Goal: Transaction & Acquisition: Purchase product/service

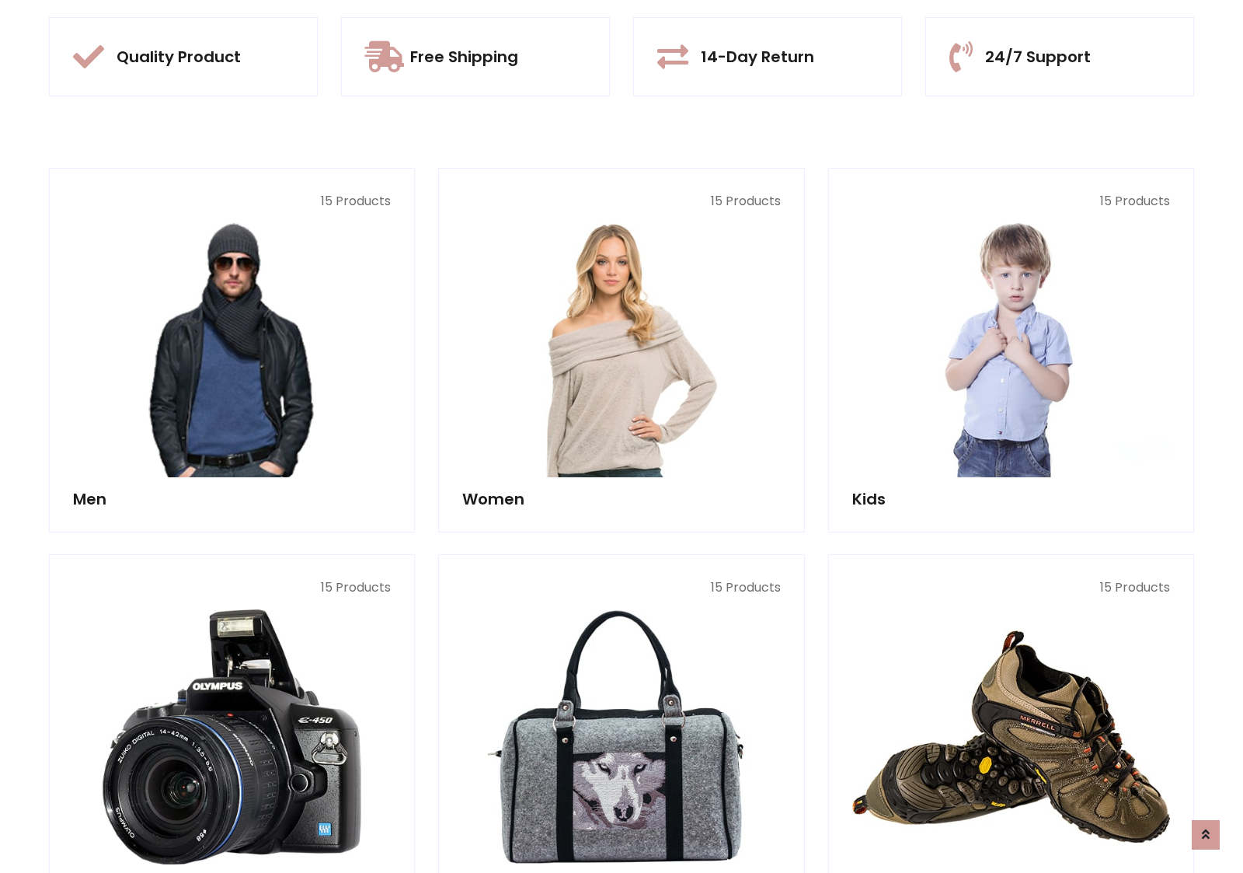
scroll to position [1463, 0]
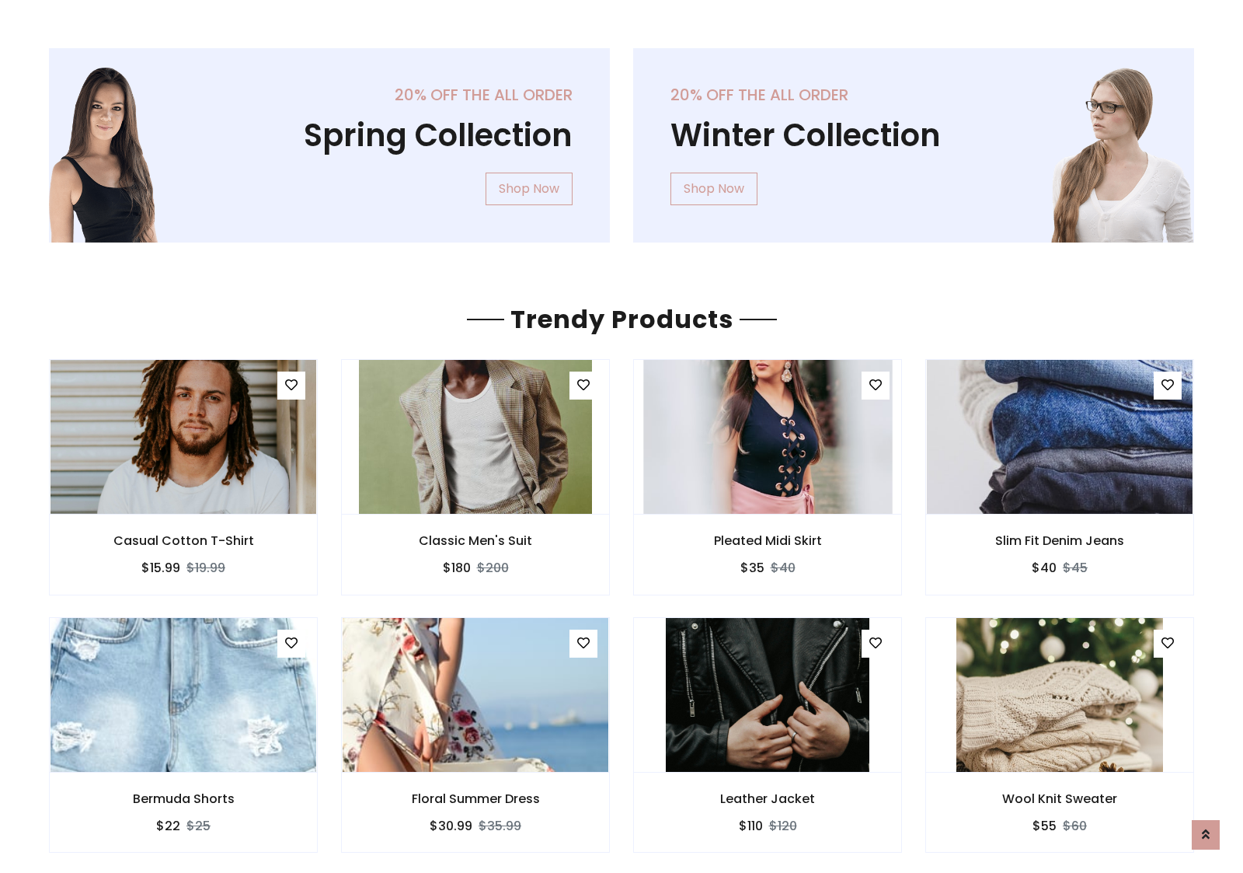
click at [768, 436] on img at bounding box center [767, 436] width 249 height 373
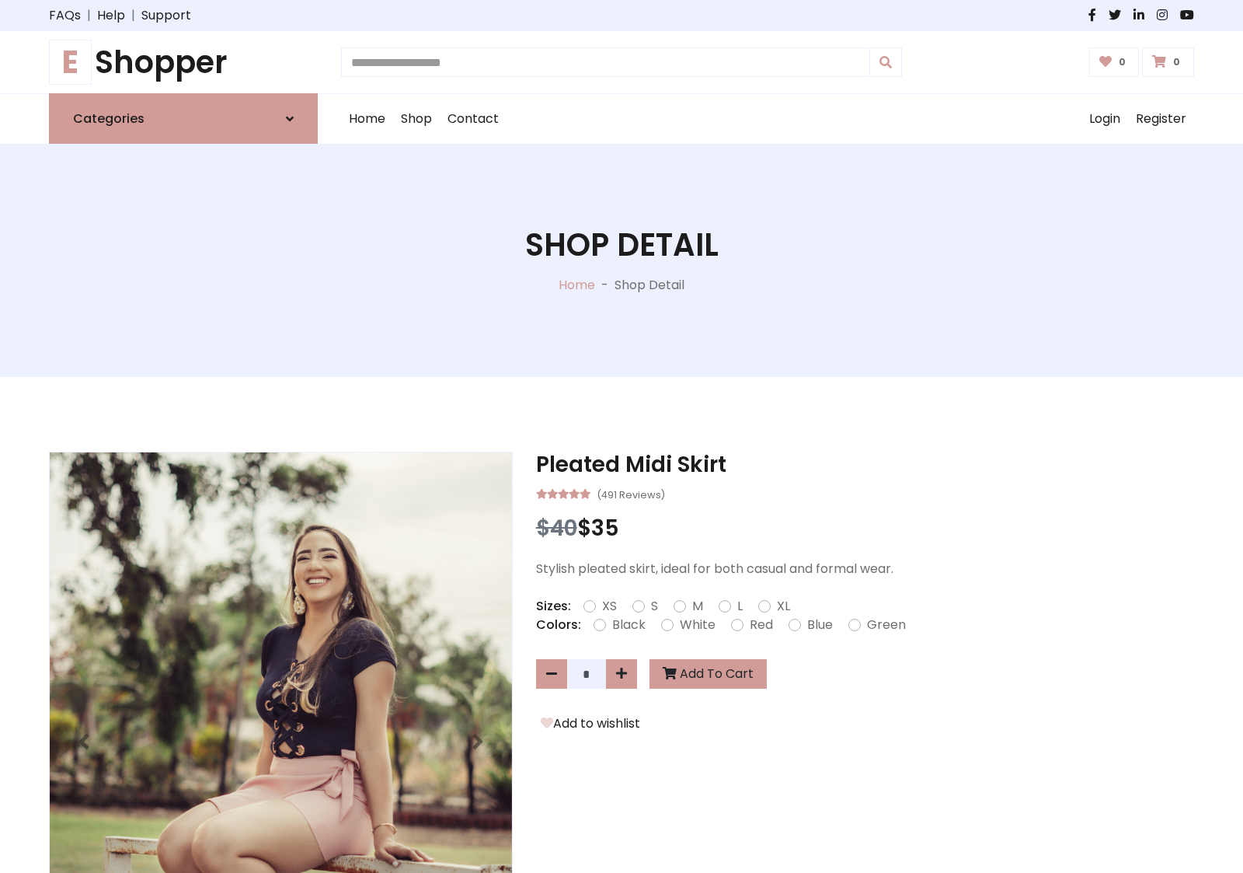
click at [183, 62] on h1 "E Shopper" at bounding box center [183, 62] width 269 height 37
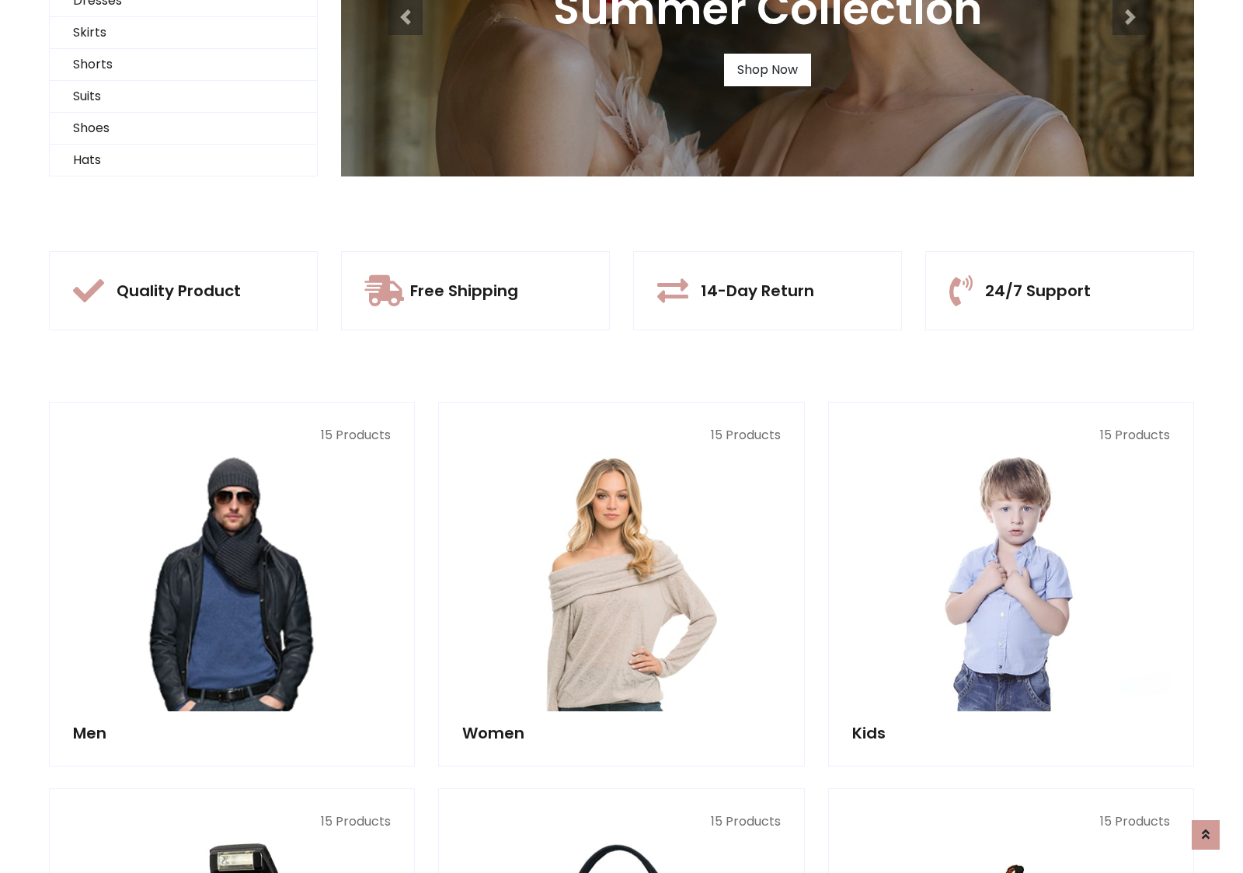
scroll to position [150, 0]
